Goal: Information Seeking & Learning: Find specific fact

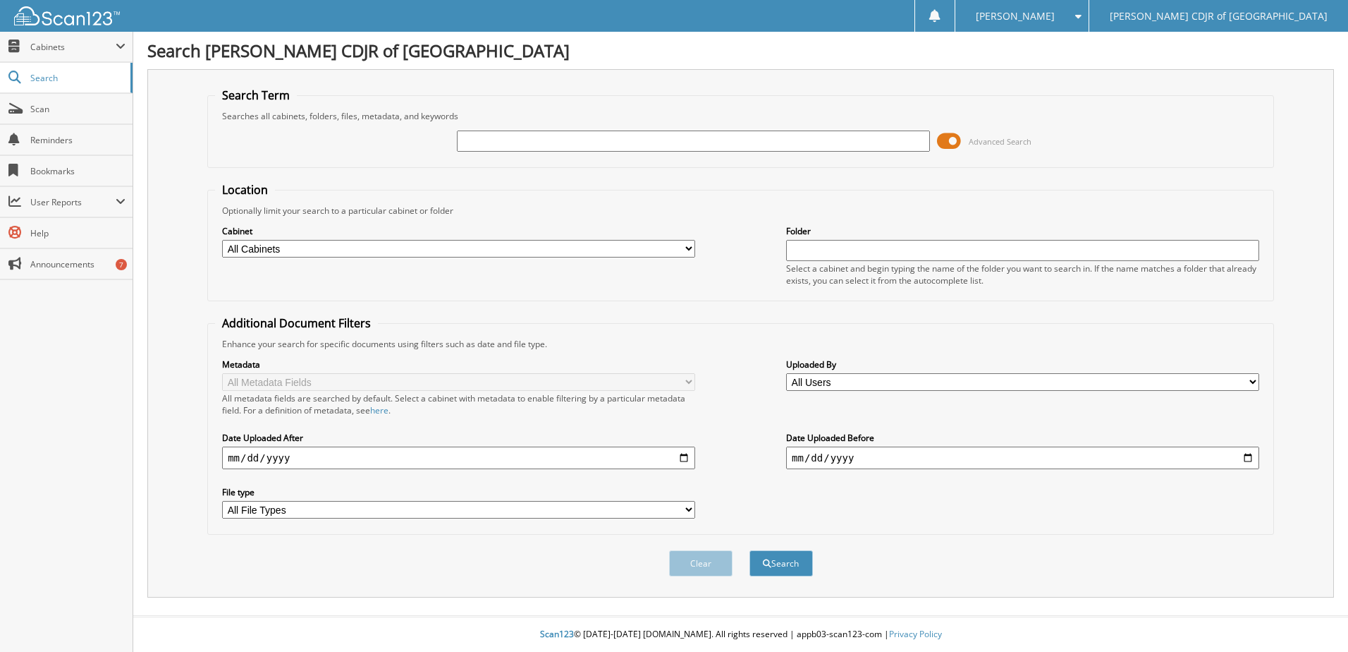
click at [628, 133] on input "text" at bounding box center [693, 140] width 473 height 21
type input "541072"
click at [750, 550] on button "Search" at bounding box center [781, 563] width 63 height 26
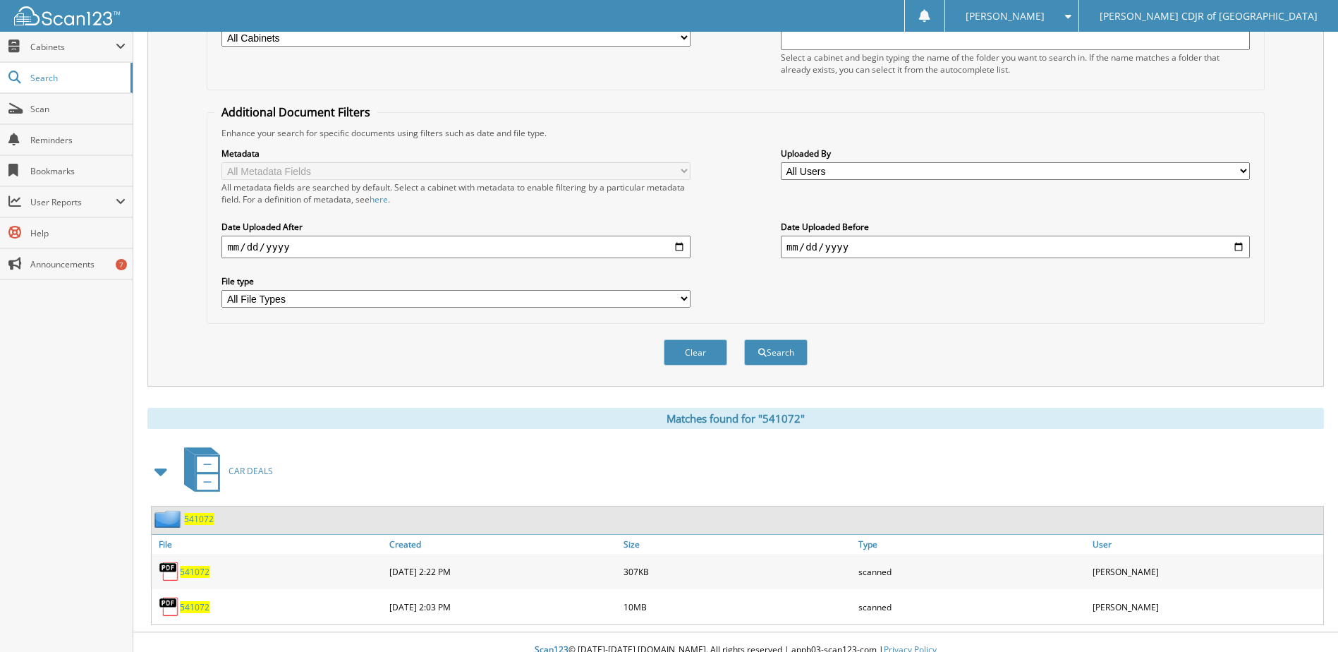
scroll to position [227, 0]
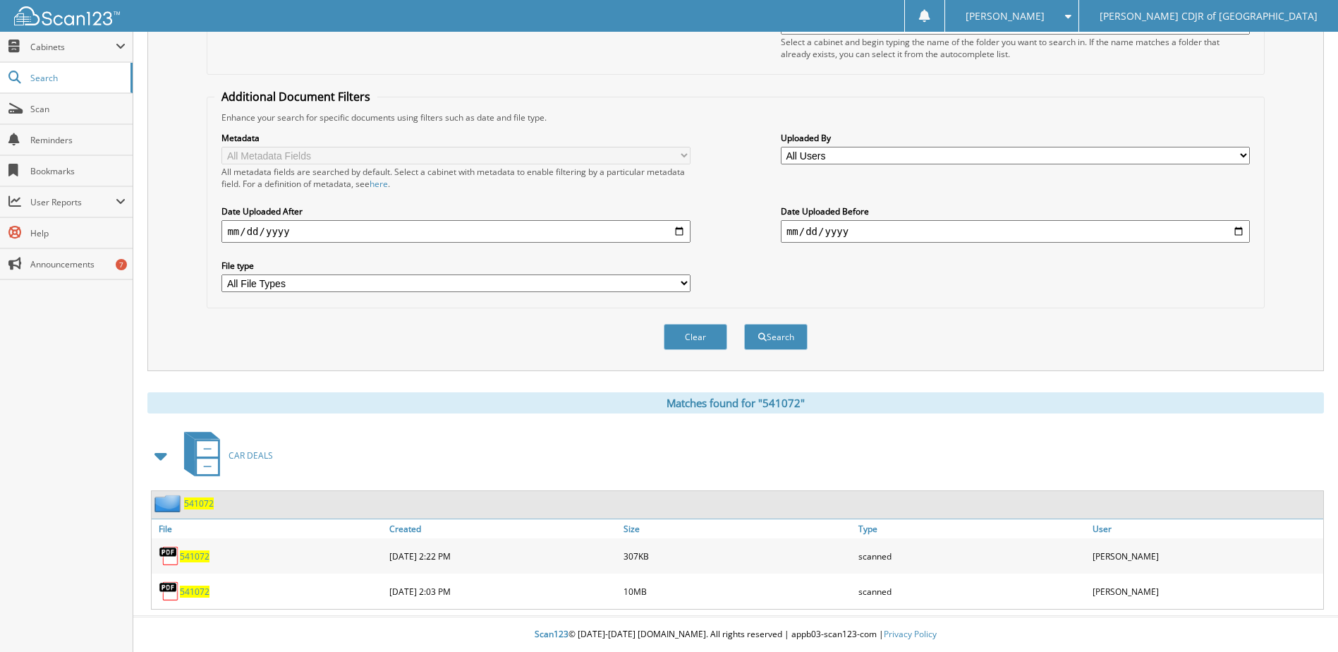
click at [185, 554] on span "541072" at bounding box center [195, 556] width 30 height 12
click at [195, 592] on span "541072" at bounding box center [195, 591] width 30 height 12
